Goal: Find specific page/section: Find specific page/section

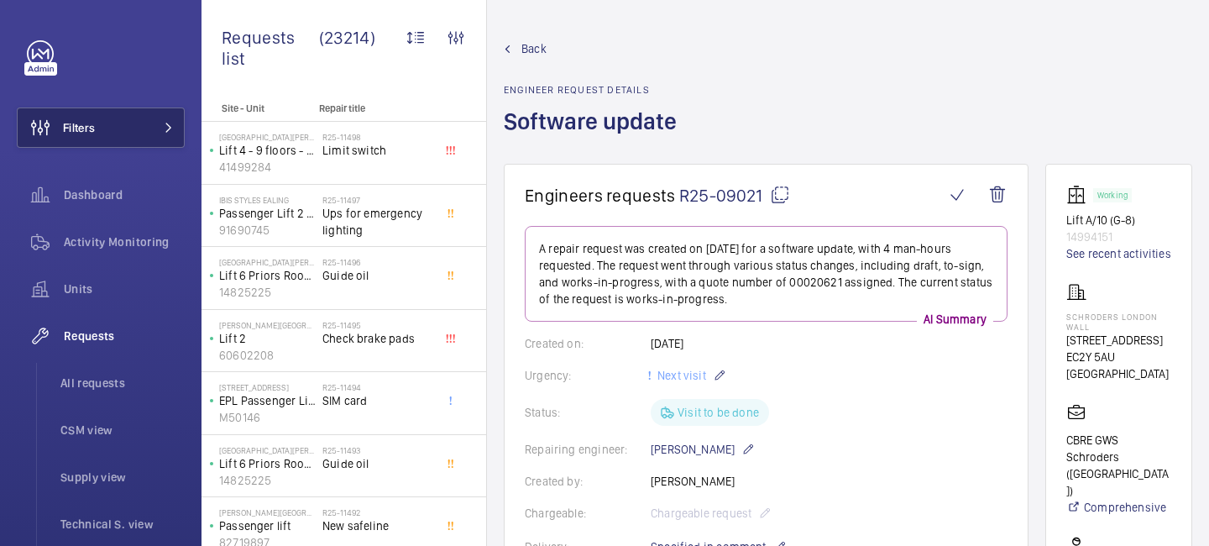
scroll to position [580, 0]
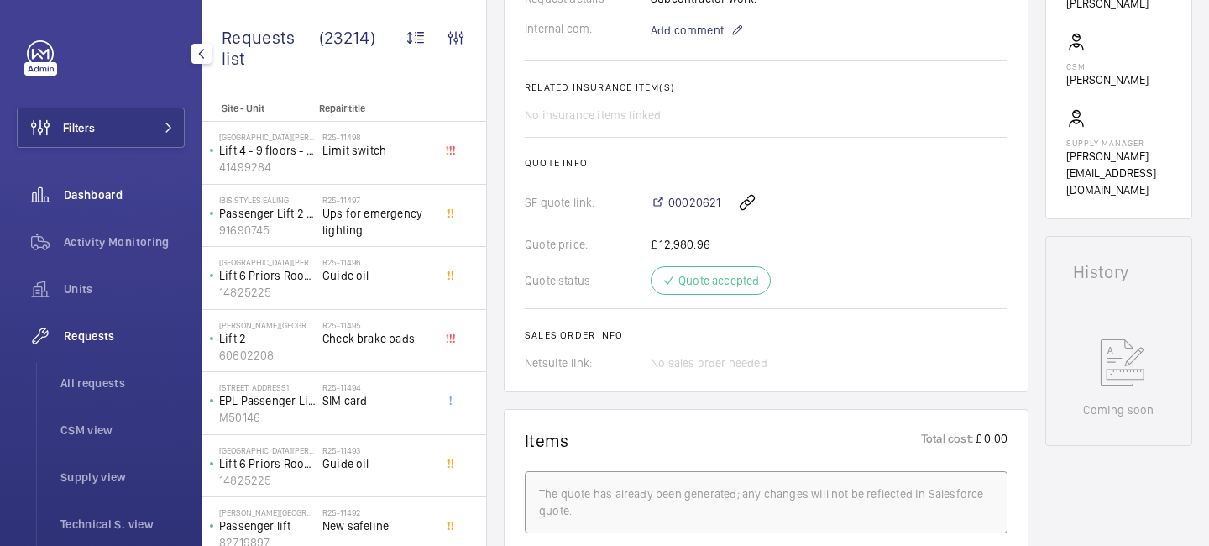
click at [103, 189] on span "Dashboard" at bounding box center [124, 194] width 121 height 17
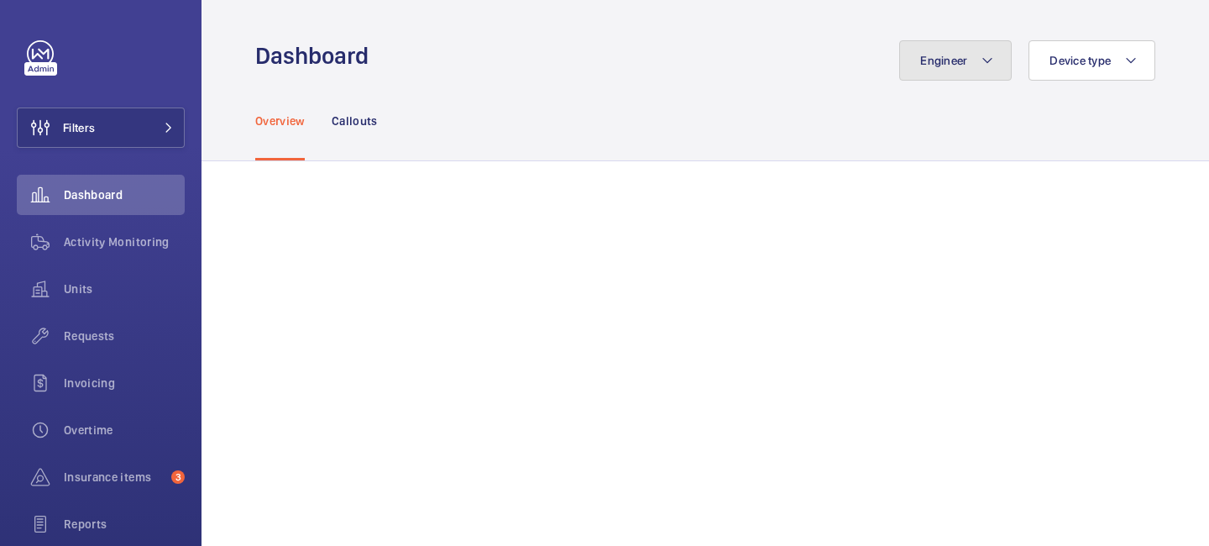
click at [995, 61] on button "Engineer" at bounding box center [955, 60] width 113 height 40
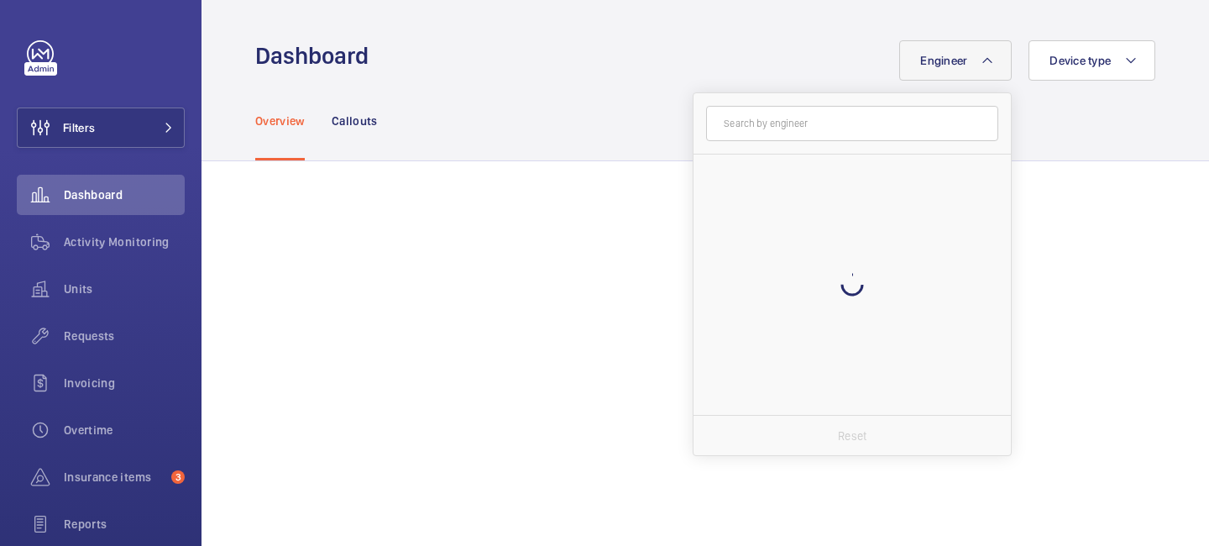
click at [837, 122] on input "text" at bounding box center [852, 123] width 292 height 35
type input "grac"
click at [815, 165] on label "[PERSON_NAME] ia" at bounding box center [840, 175] width 292 height 40
click at [735, 165] on input "[PERSON_NAME] ia" at bounding box center [718, 175] width 34 height 34
checkbox input "true"
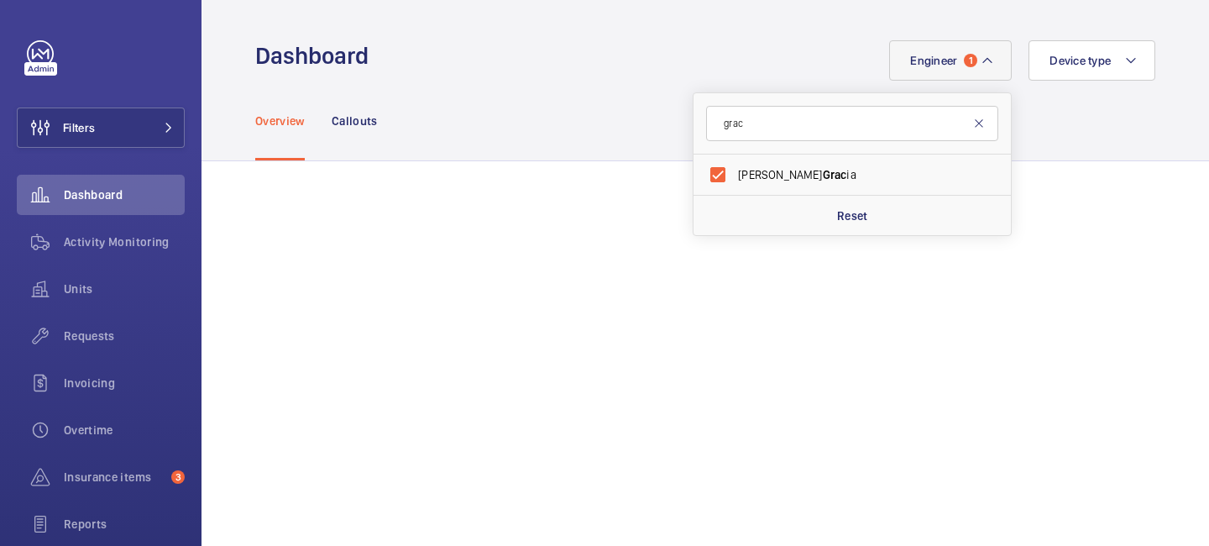
click at [979, 126] on mat-icon at bounding box center [978, 123] width 13 height 13
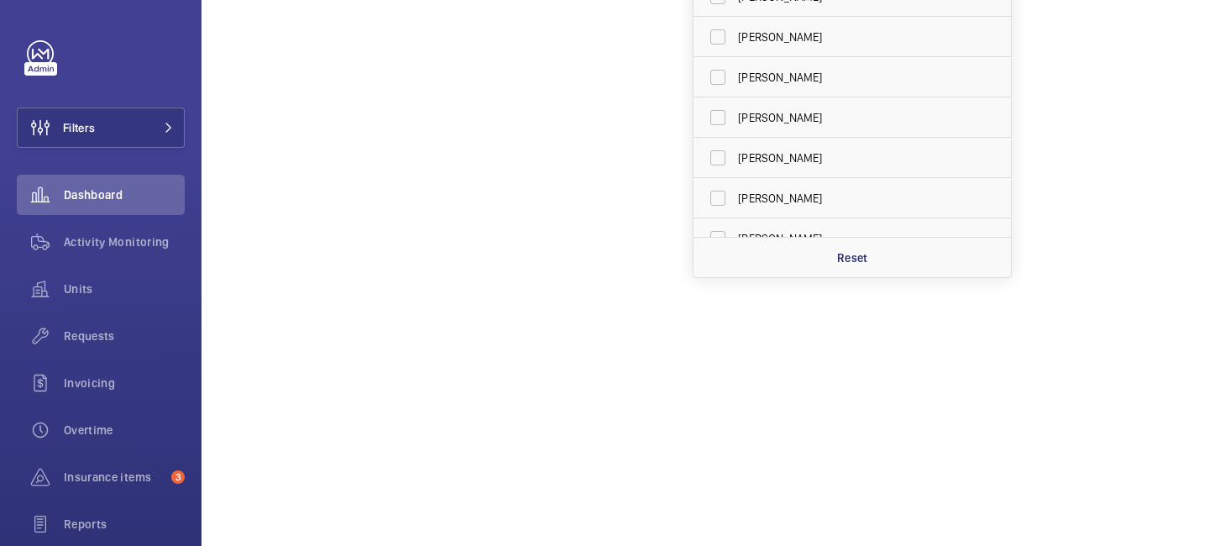
scroll to position [118, 0]
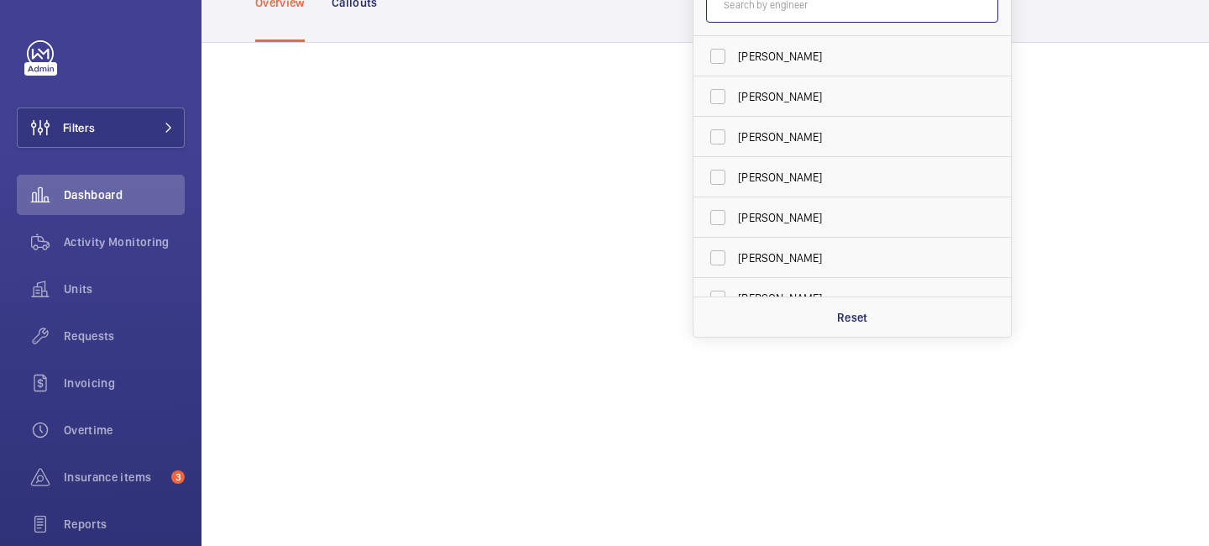
click at [742, 18] on input "text" at bounding box center [852, 4] width 292 height 35
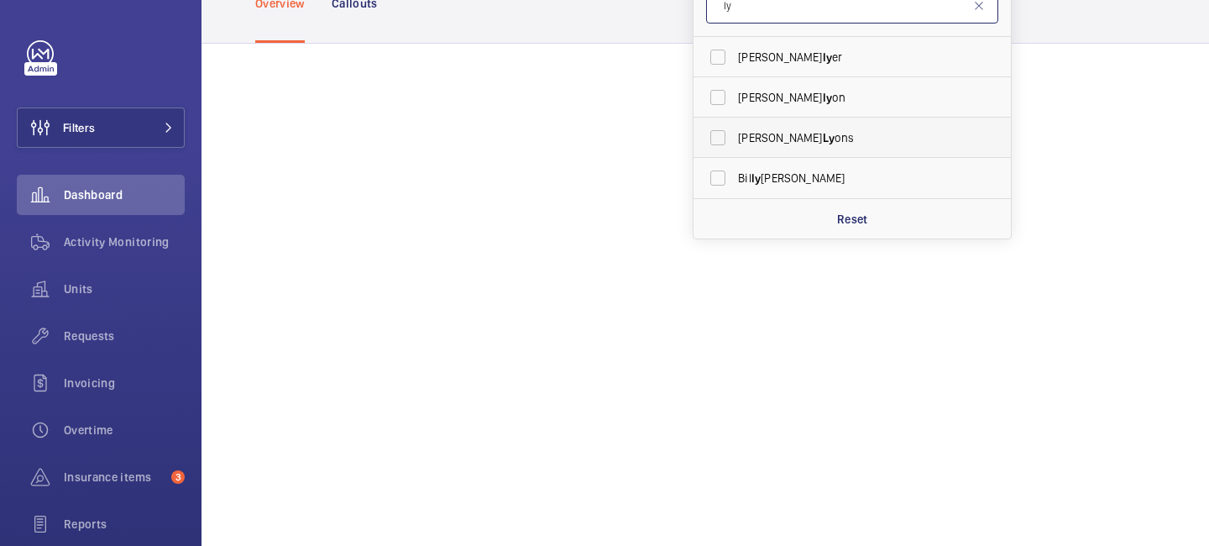
type input "ly"
click at [778, 131] on span "[PERSON_NAME] ons" at bounding box center [853, 137] width 231 height 17
click at [735, 131] on input "[PERSON_NAME] ons" at bounding box center [718, 138] width 34 height 34
checkbox input "true"
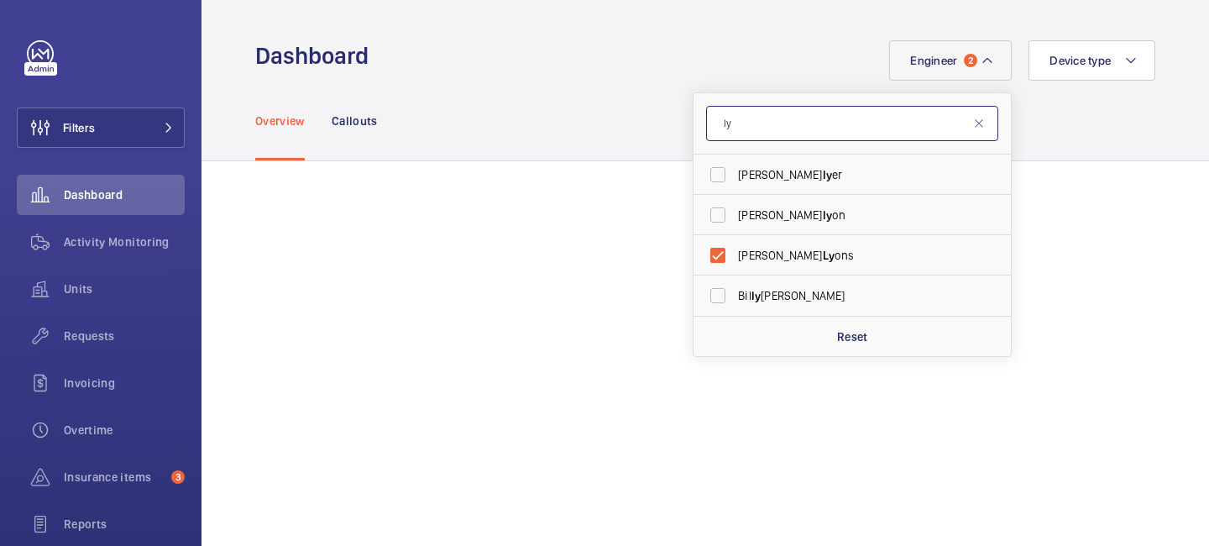
click at [811, 118] on input "ly" at bounding box center [852, 123] width 292 height 35
type input "l"
type input "mar"
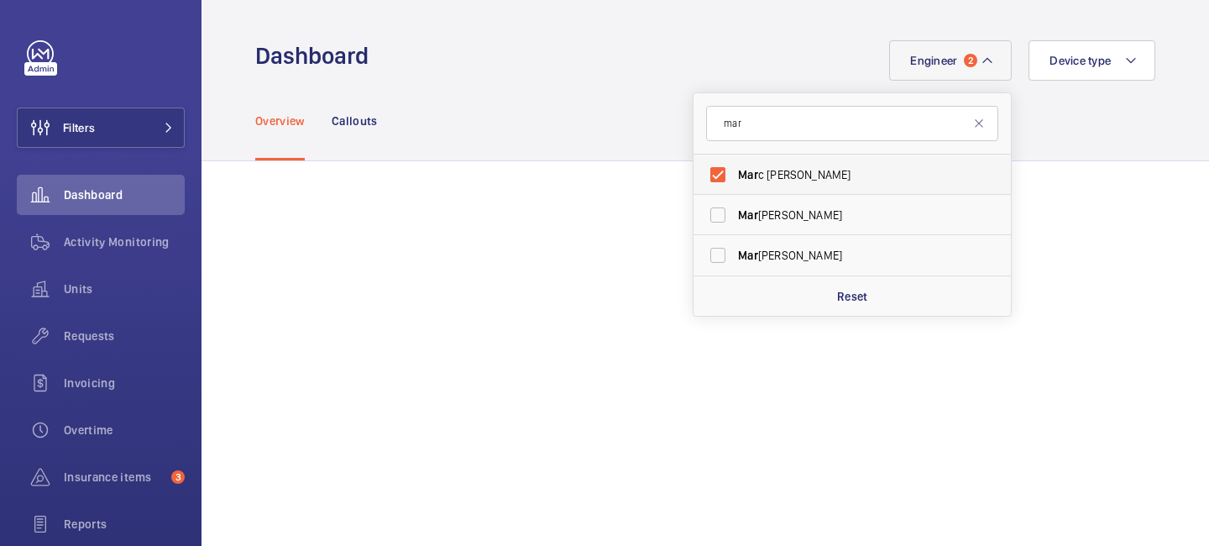
click at [792, 166] on span "Mar c [PERSON_NAME]" at bounding box center [853, 174] width 231 height 17
click at [735, 166] on input "Mar c [PERSON_NAME]" at bounding box center [718, 175] width 34 height 34
checkbox input "false"
drag, startPoint x: 763, startPoint y: 128, endPoint x: 697, endPoint y: 107, distance: 69.6
click at [704, 111] on form "mar" at bounding box center [852, 123] width 317 height 61
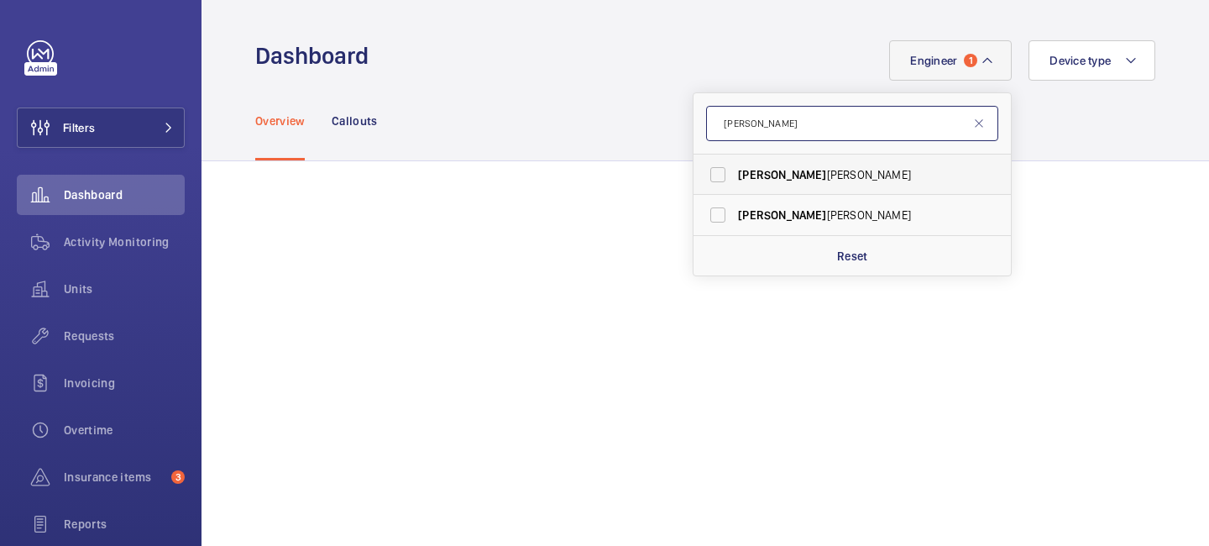
type input "[PERSON_NAME]"
click at [749, 170] on span "[PERSON_NAME]" at bounding box center [782, 174] width 88 height 13
click at [735, 170] on input "[PERSON_NAME]" at bounding box center [718, 175] width 34 height 34
checkbox input "true"
click at [852, 246] on div "Reset" at bounding box center [852, 255] width 317 height 40
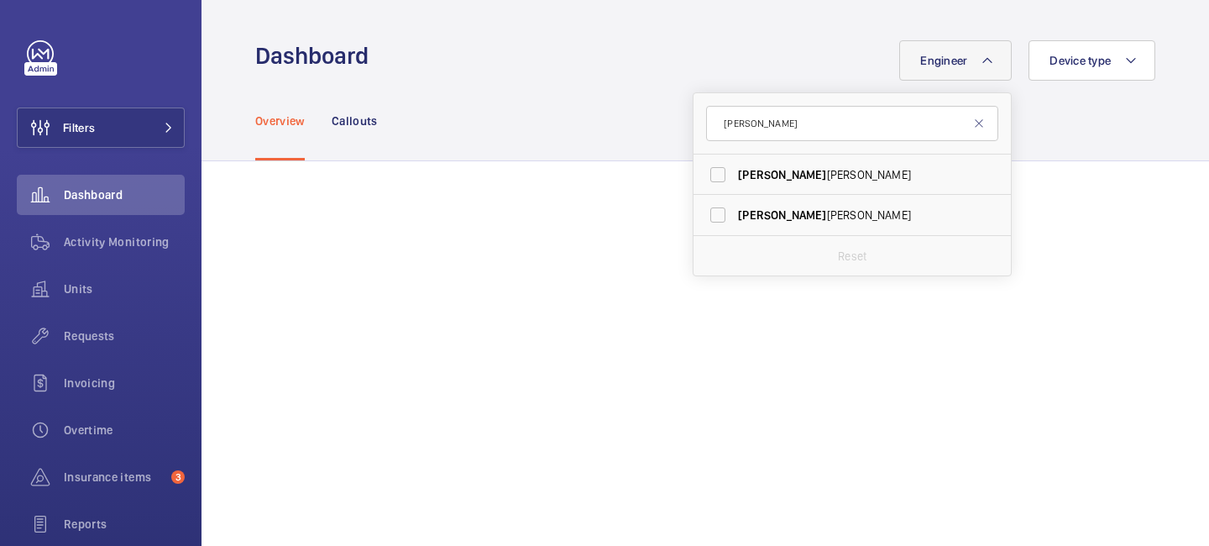
click at [557, 146] on div "Overview Callouts" at bounding box center [705, 121] width 900 height 80
